Goal: Entertainment & Leisure: Consume media (video, audio)

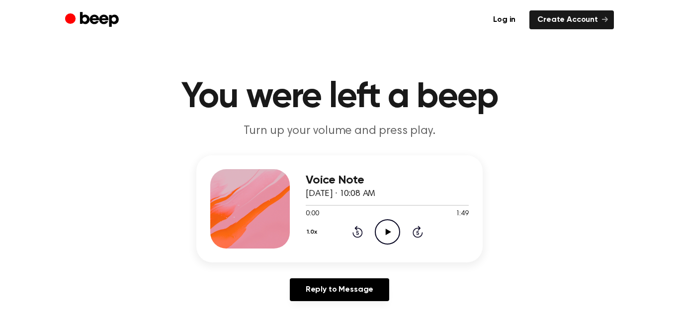
click at [388, 230] on icon "Play Audio" at bounding box center [387, 232] width 25 height 25
click at [383, 234] on icon "Play Audio" at bounding box center [387, 232] width 25 height 25
click at [389, 235] on icon "Pause Audio" at bounding box center [387, 232] width 25 height 25
click at [386, 232] on icon at bounding box center [387, 232] width 5 height 6
click at [383, 230] on icon "Play Audio" at bounding box center [387, 232] width 25 height 25
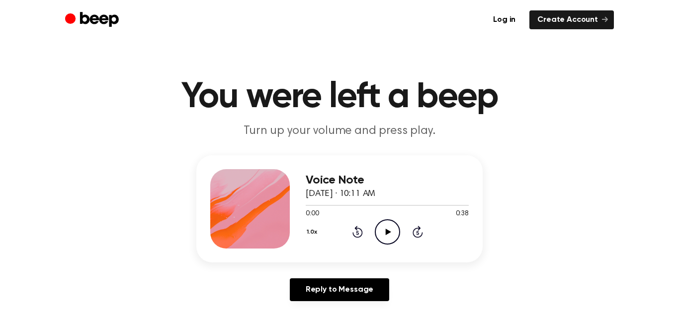
click at [384, 232] on icon "Play Audio" at bounding box center [387, 232] width 25 height 25
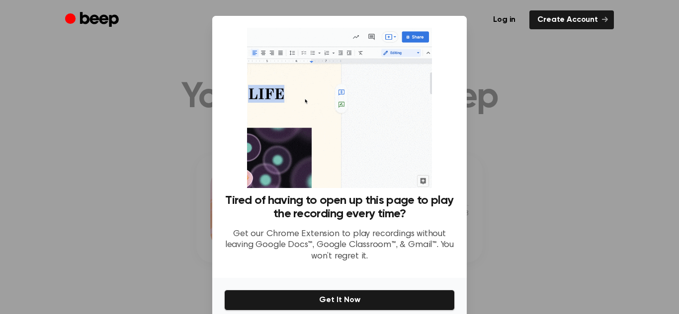
click at [524, 243] on div at bounding box center [339, 157] width 679 height 314
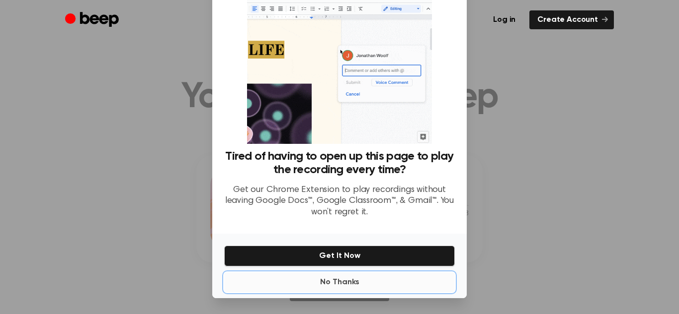
click at [341, 282] on button "No Thanks" at bounding box center [339, 283] width 231 height 20
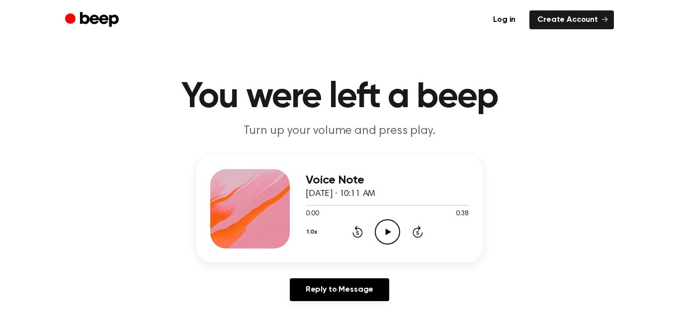
click at [388, 243] on circle at bounding box center [387, 232] width 24 height 24
click at [390, 226] on icon "Pause Audio" at bounding box center [387, 232] width 25 height 25
